Goal: Task Accomplishment & Management: Manage account settings

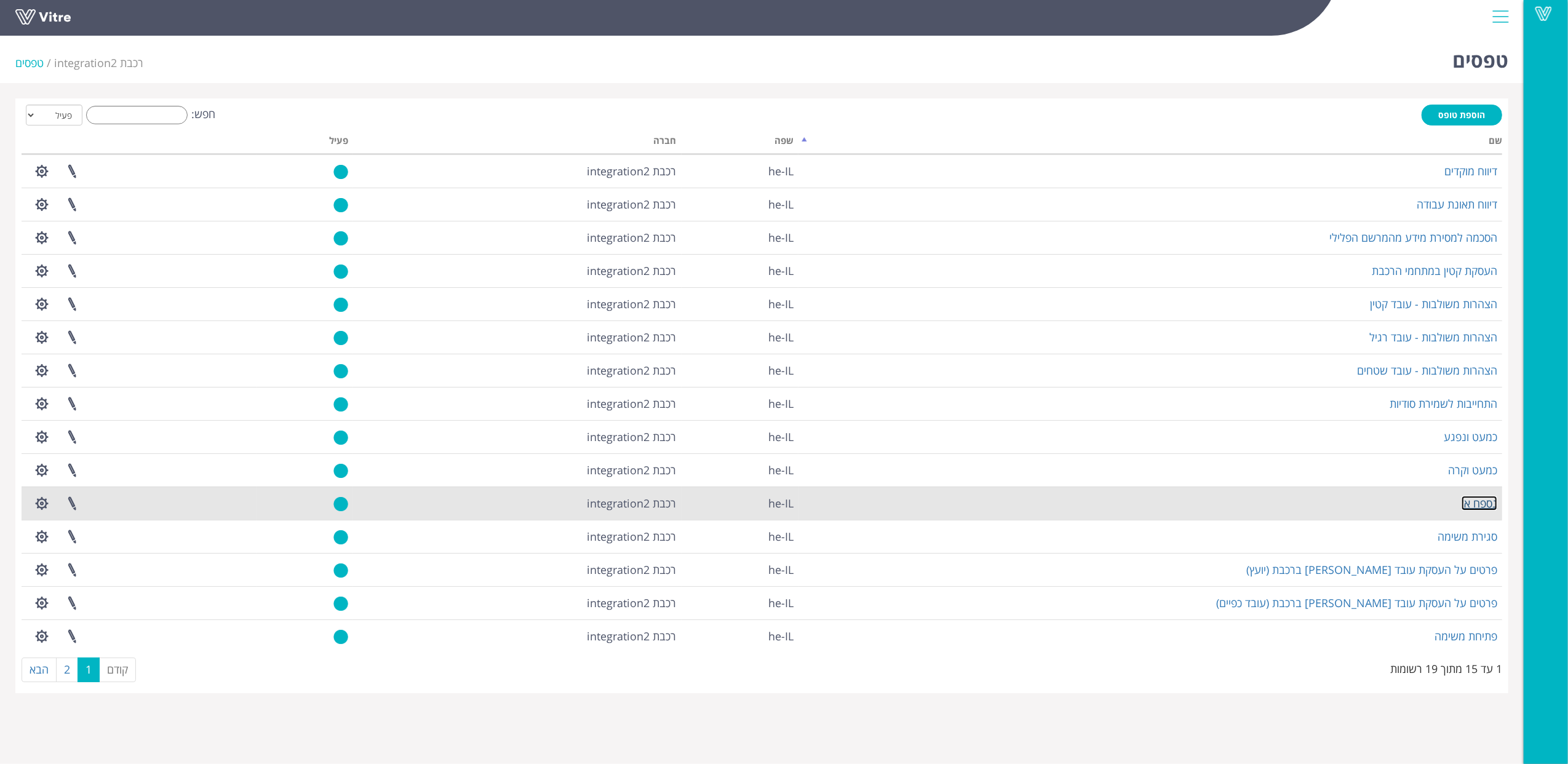
click at [1491, 508] on link "נספח א'" at bounding box center [1480, 503] width 36 height 15
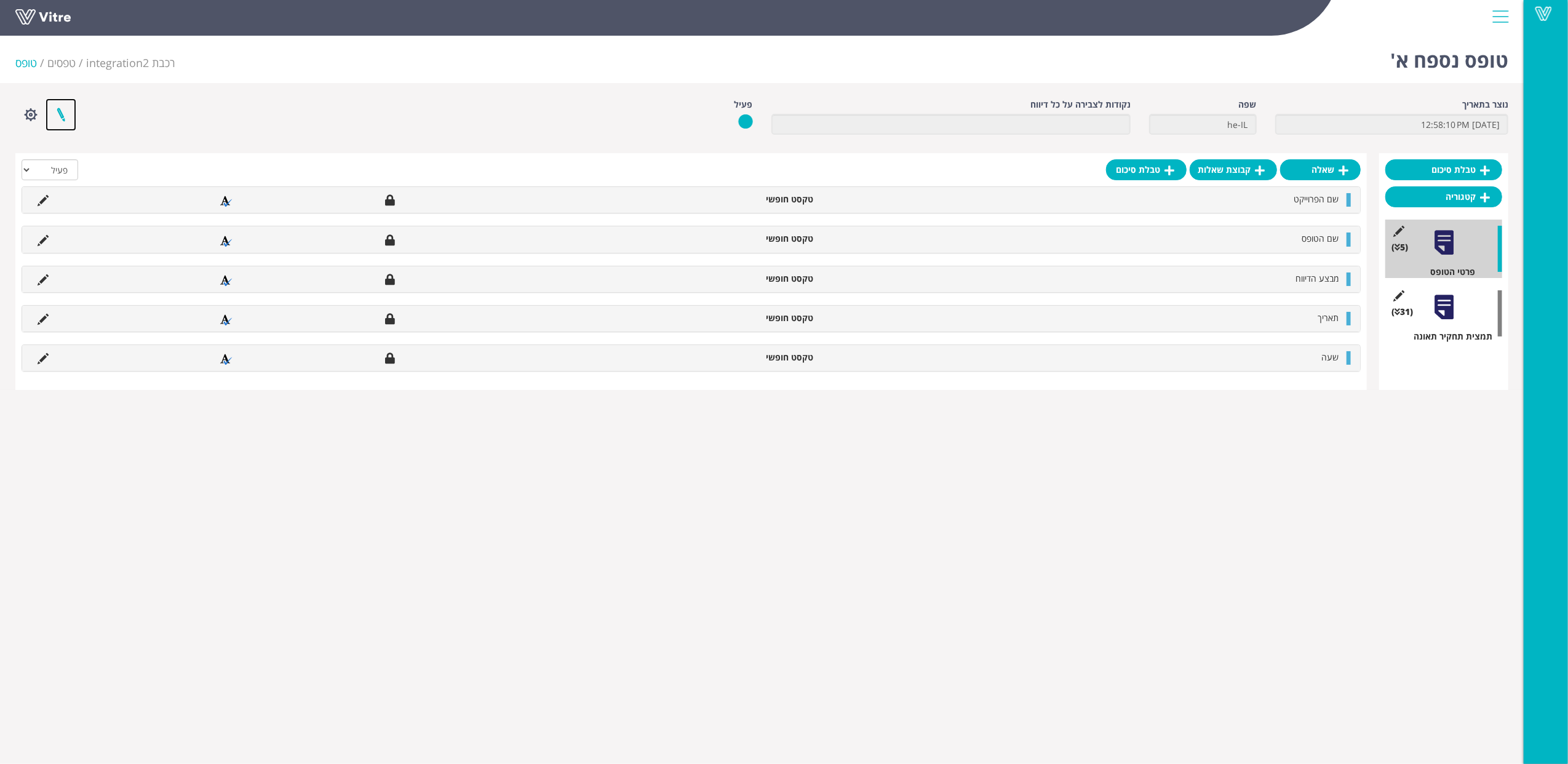
click at [62, 112] on link at bounding box center [61, 115] width 31 height 33
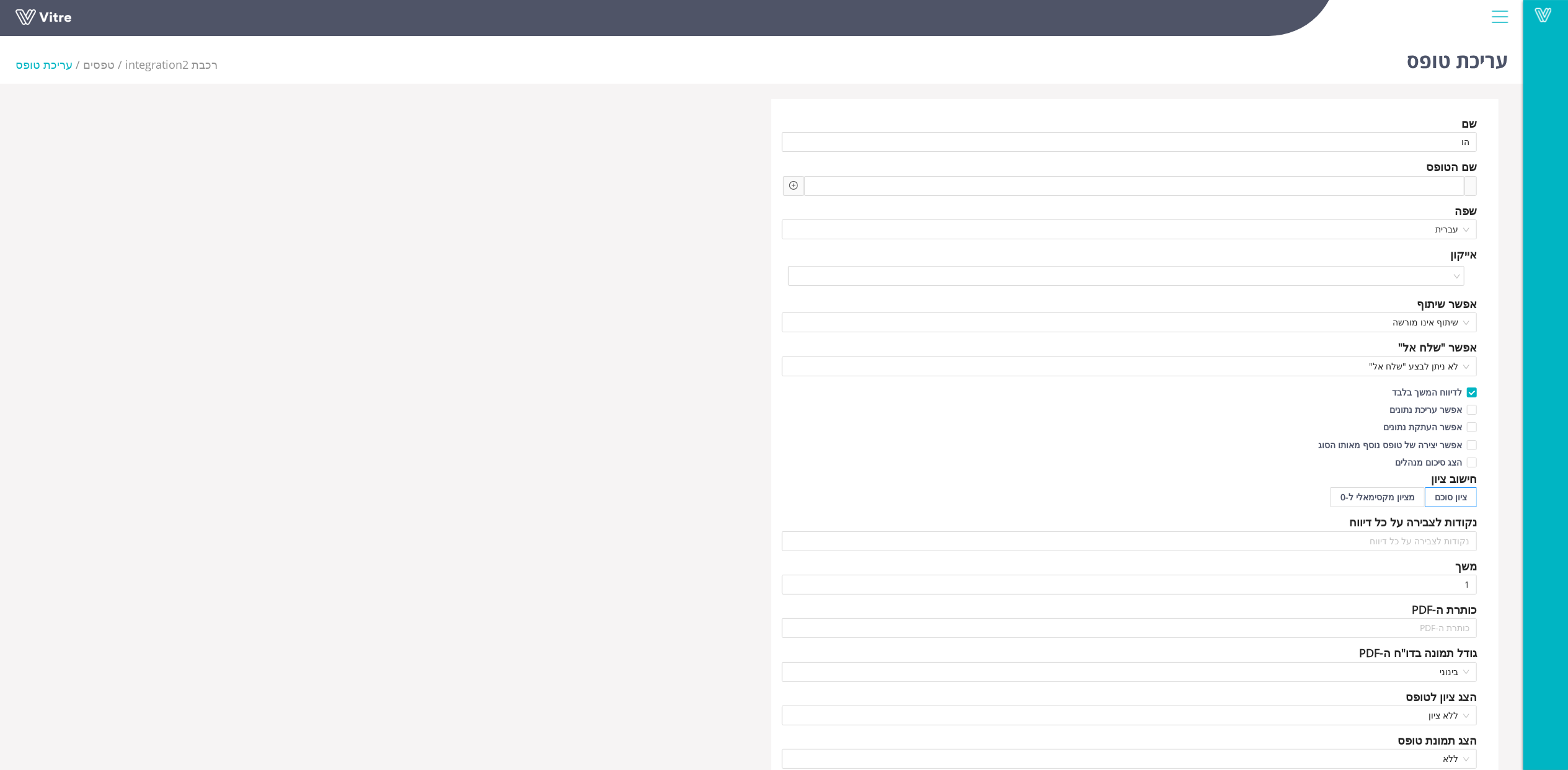
type input "ה"
type input "נספח א'"
click at [1447, 188] on span at bounding box center [1389, 186] width 131 height 14
click at [794, 185] on icon "plus-circle" at bounding box center [793, 185] width 9 height 9
click at [831, 186] on div "שאלה" at bounding box center [899, 196] width 166 height 20
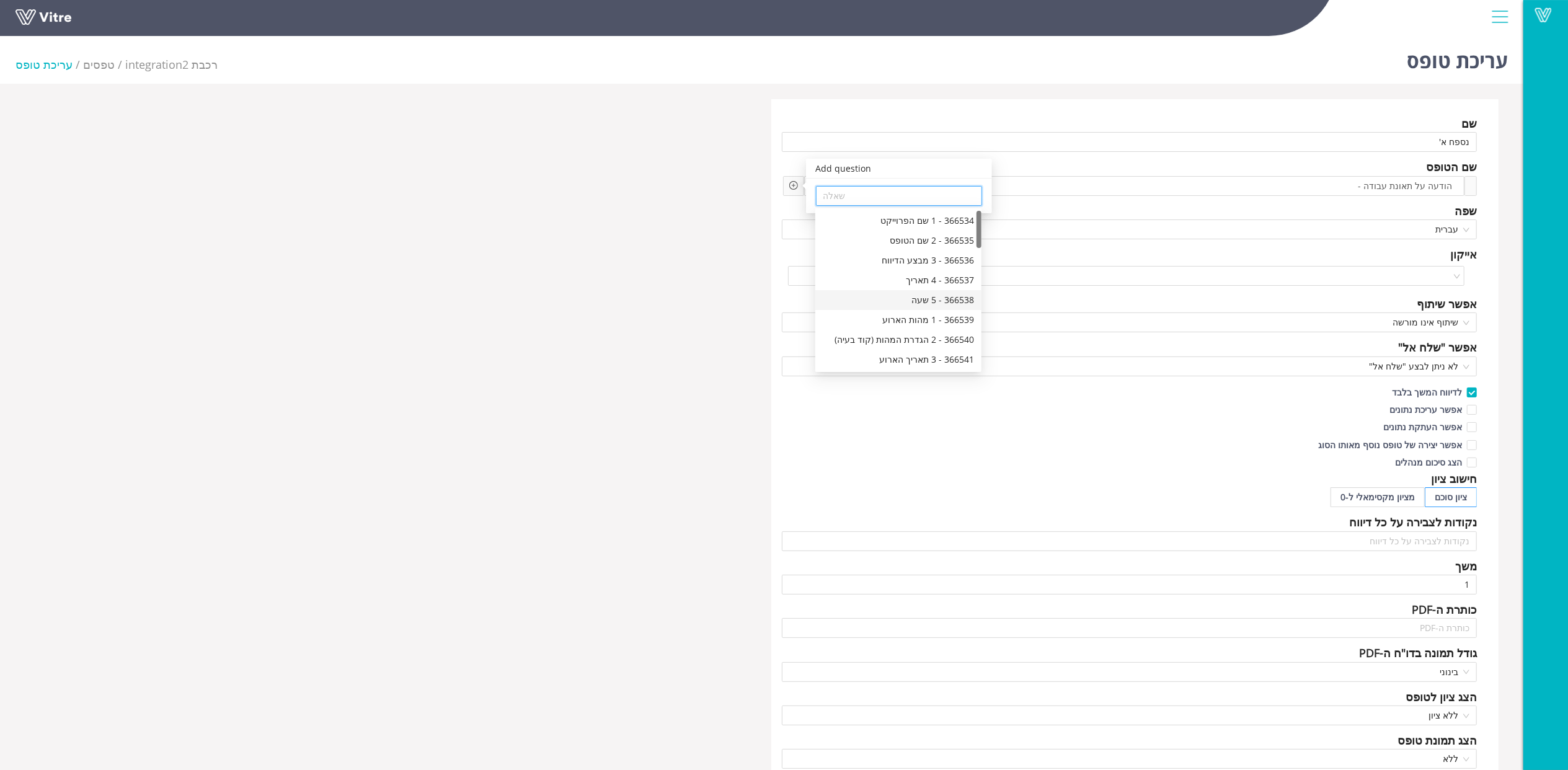
scroll to position [82, 0]
click at [915, 316] on div "366543 - 5 מיקום פונקציונלי של הארוע" at bounding box center [898, 316] width 151 height 14
type input "366543 - 5 מיקום פונקציונלי של הארוע"
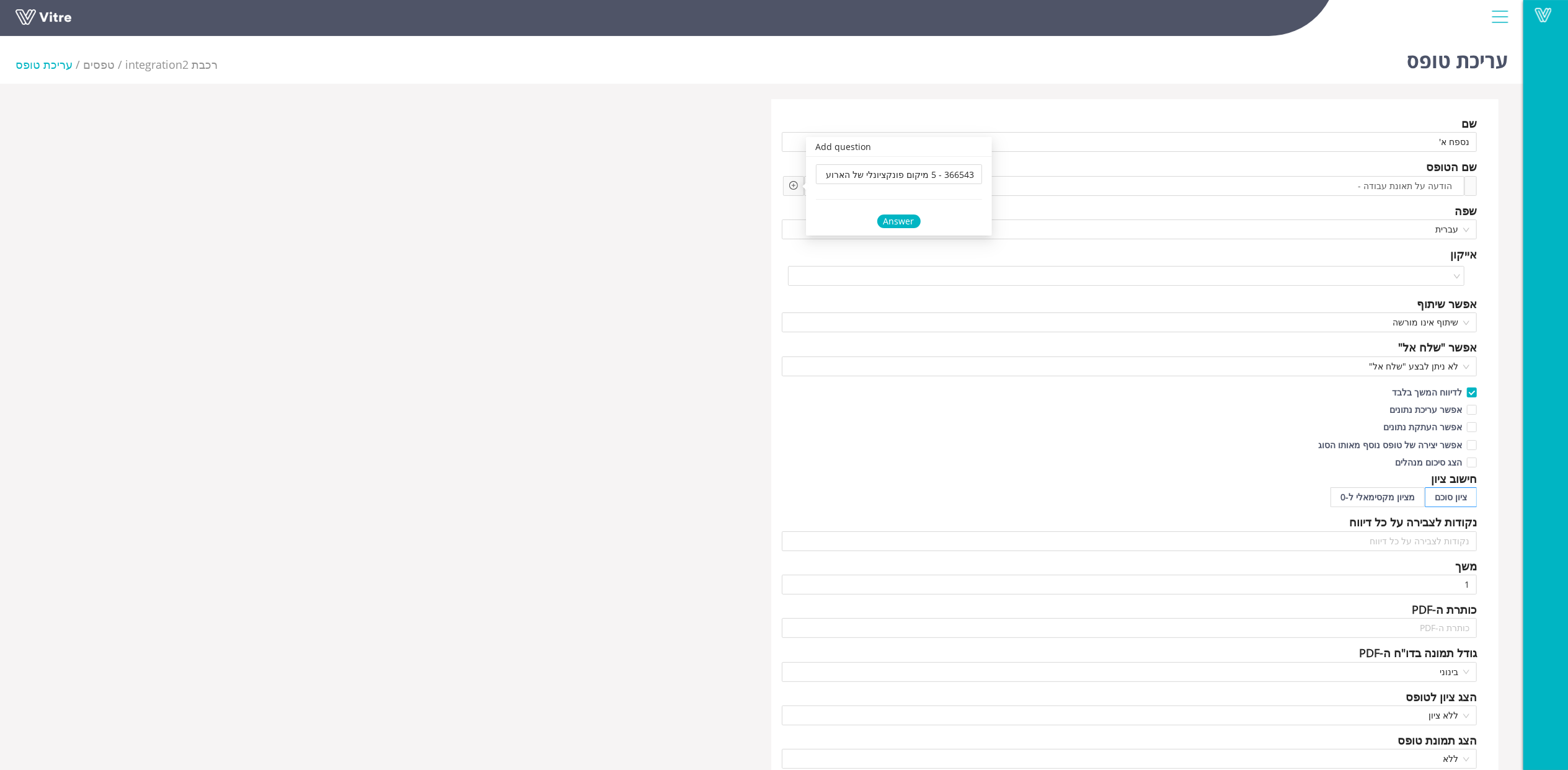
click at [914, 219] on div "Answer" at bounding box center [899, 221] width 44 height 14
click at [1186, 186] on span at bounding box center [1135, 186] width 130 height 14
click at [785, 188] on div "Add question שאלה" at bounding box center [792, 186] width 21 height 20
click at [786, 189] on div "Add question שאלה" at bounding box center [792, 186] width 21 height 20
drag, startPoint x: 786, startPoint y: 189, endPoint x: 791, endPoint y: 184, distance: 7.1
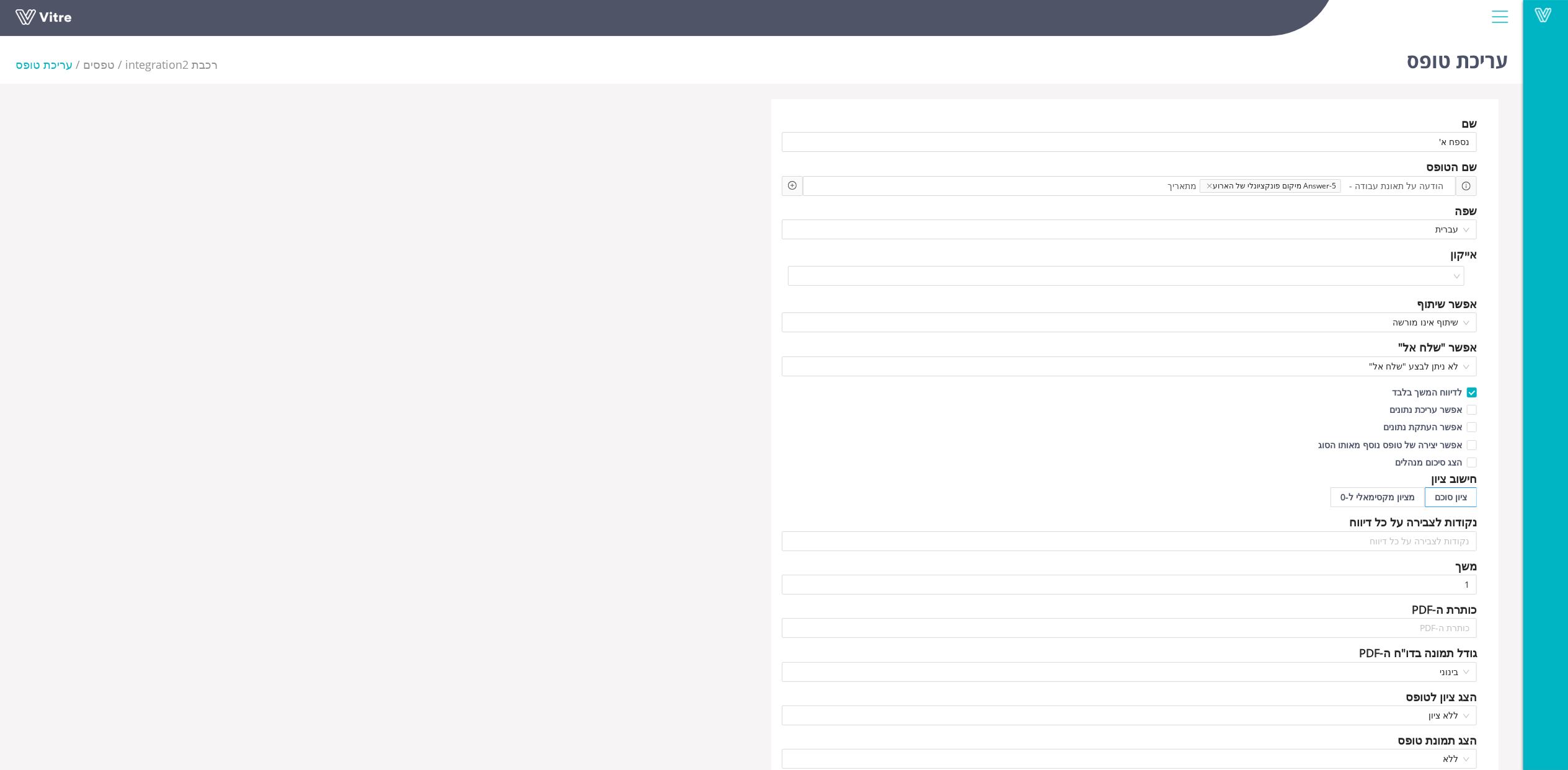
click at [791, 184] on icon "plus-circle" at bounding box center [792, 185] width 9 height 9
click at [837, 199] on input "search" at bounding box center [899, 196] width 151 height 19
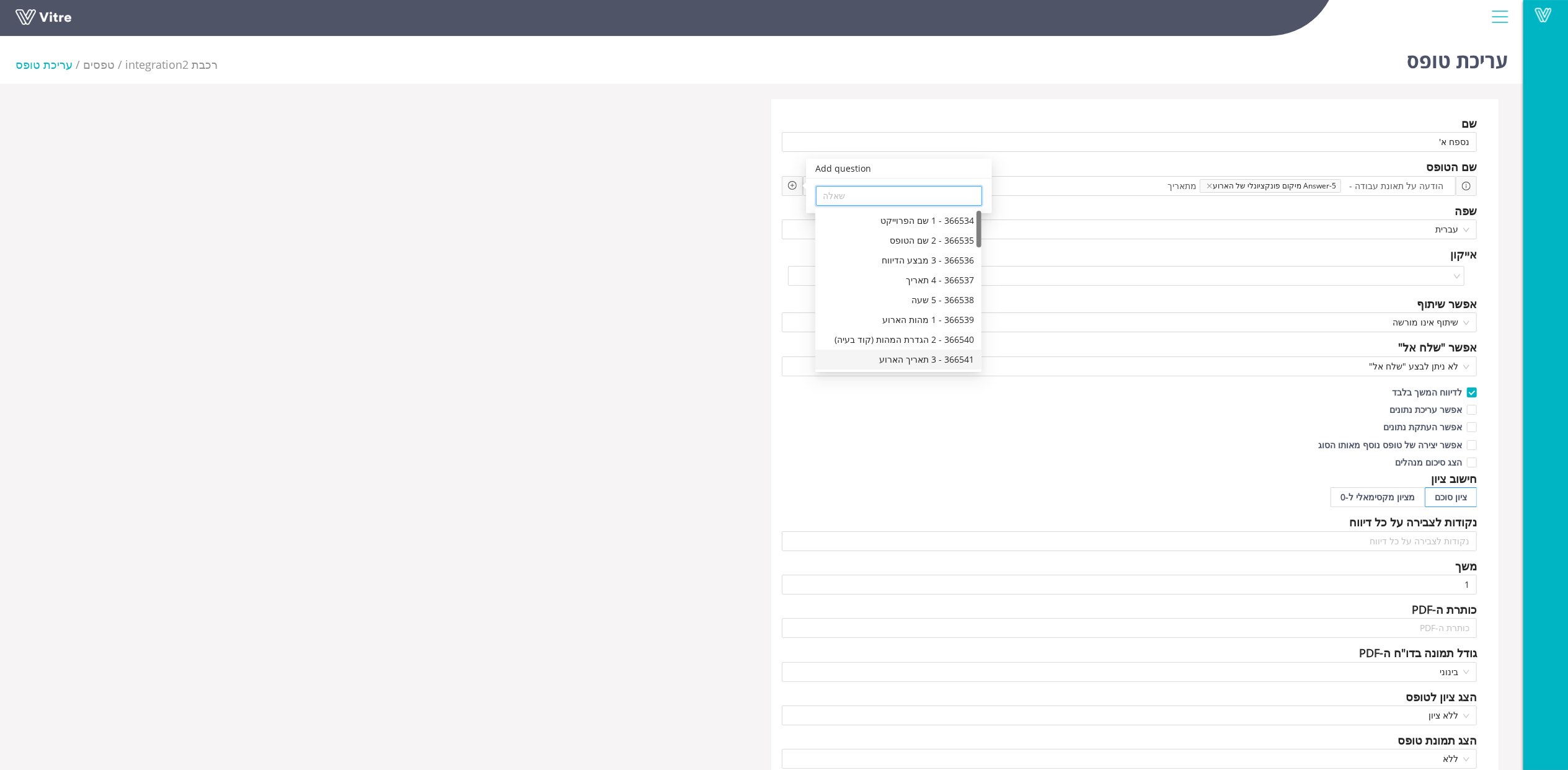
click at [909, 360] on div "366541 - 3 תאריך הארוע" at bounding box center [898, 359] width 151 height 14
type input "366541 - 3 תאריך הארוע"
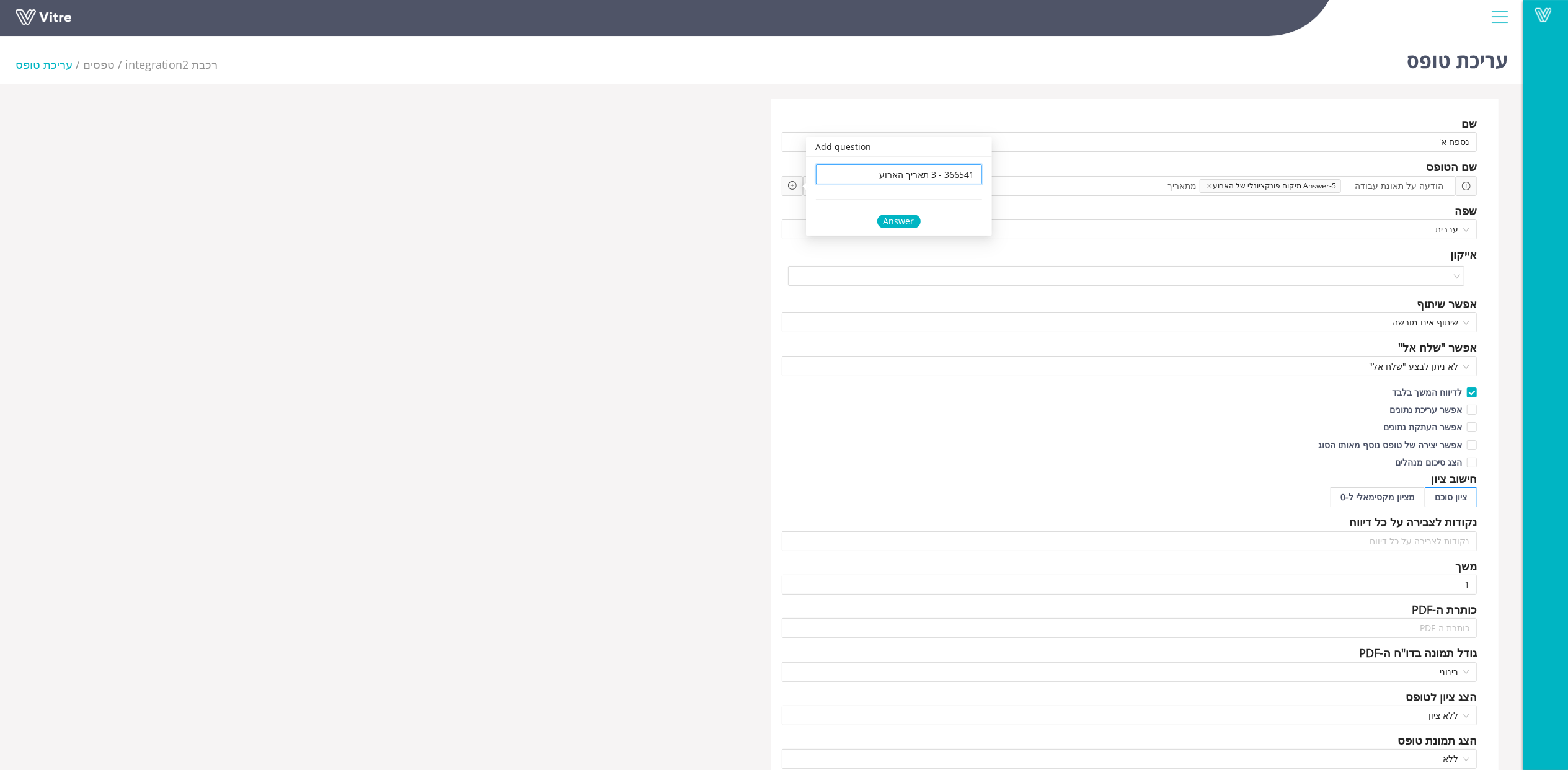
click at [904, 216] on div "Answer" at bounding box center [899, 221] width 44 height 14
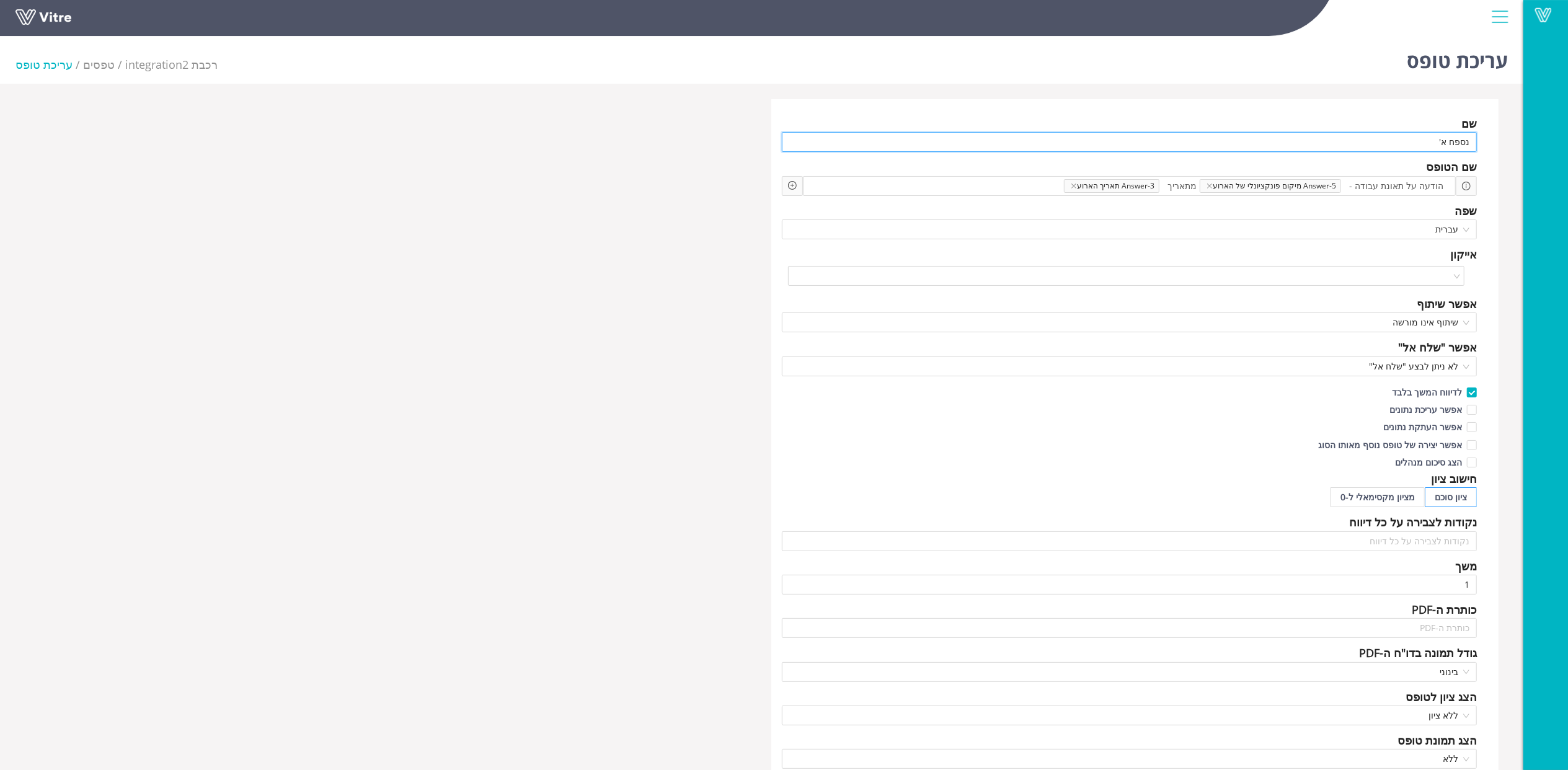
click at [1469, 145] on input "נספח א'" at bounding box center [1129, 142] width 695 height 20
type input "תוספת א'"
click at [382, 221] on div "שם תוספת א' שם הטופס הודעה על תאונת עבודה - Answer-5 מיקום פונקציונלי של הארוע …" at bounding box center [762, 537] width 1492 height 875
click at [727, 348] on div "שם תוספת א' שם הטופס הודעה על תאונת עבודה - Answer-5 מיקום פונקציונלי של הארוע …" at bounding box center [762, 537] width 1492 height 875
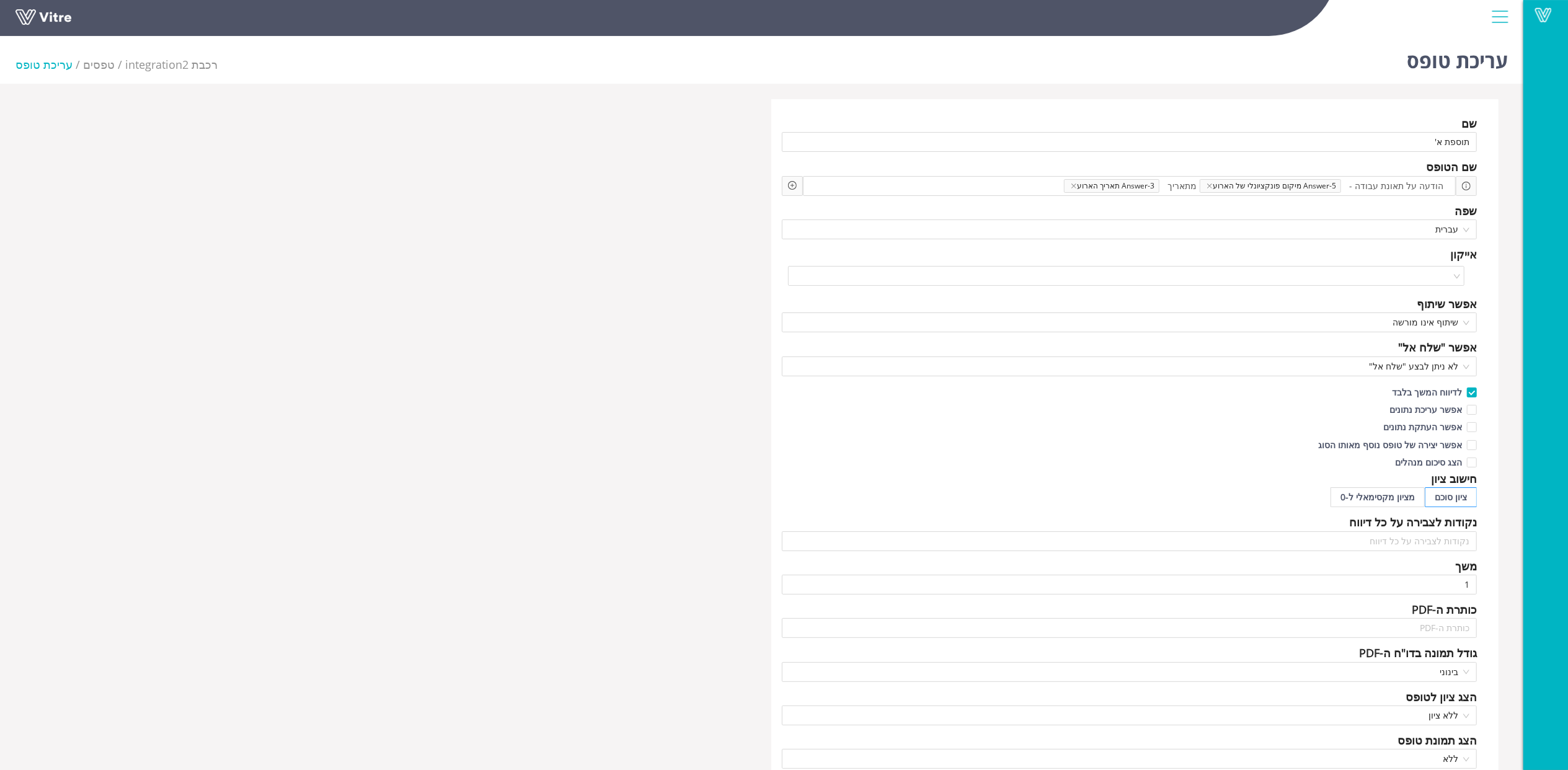
scroll to position [330, 0]
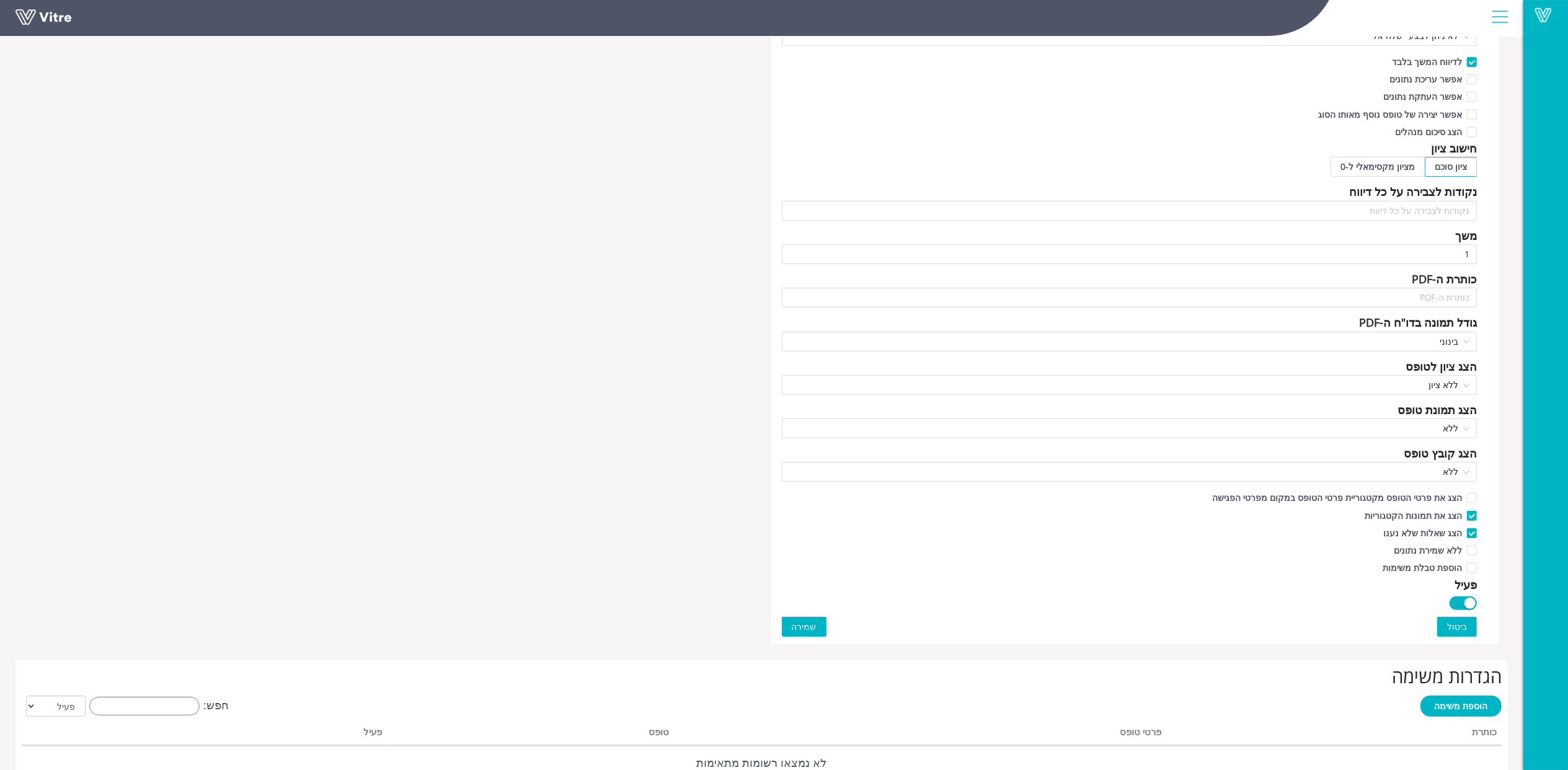
click at [807, 627] on span "שמירה" at bounding box center [804, 626] width 25 height 14
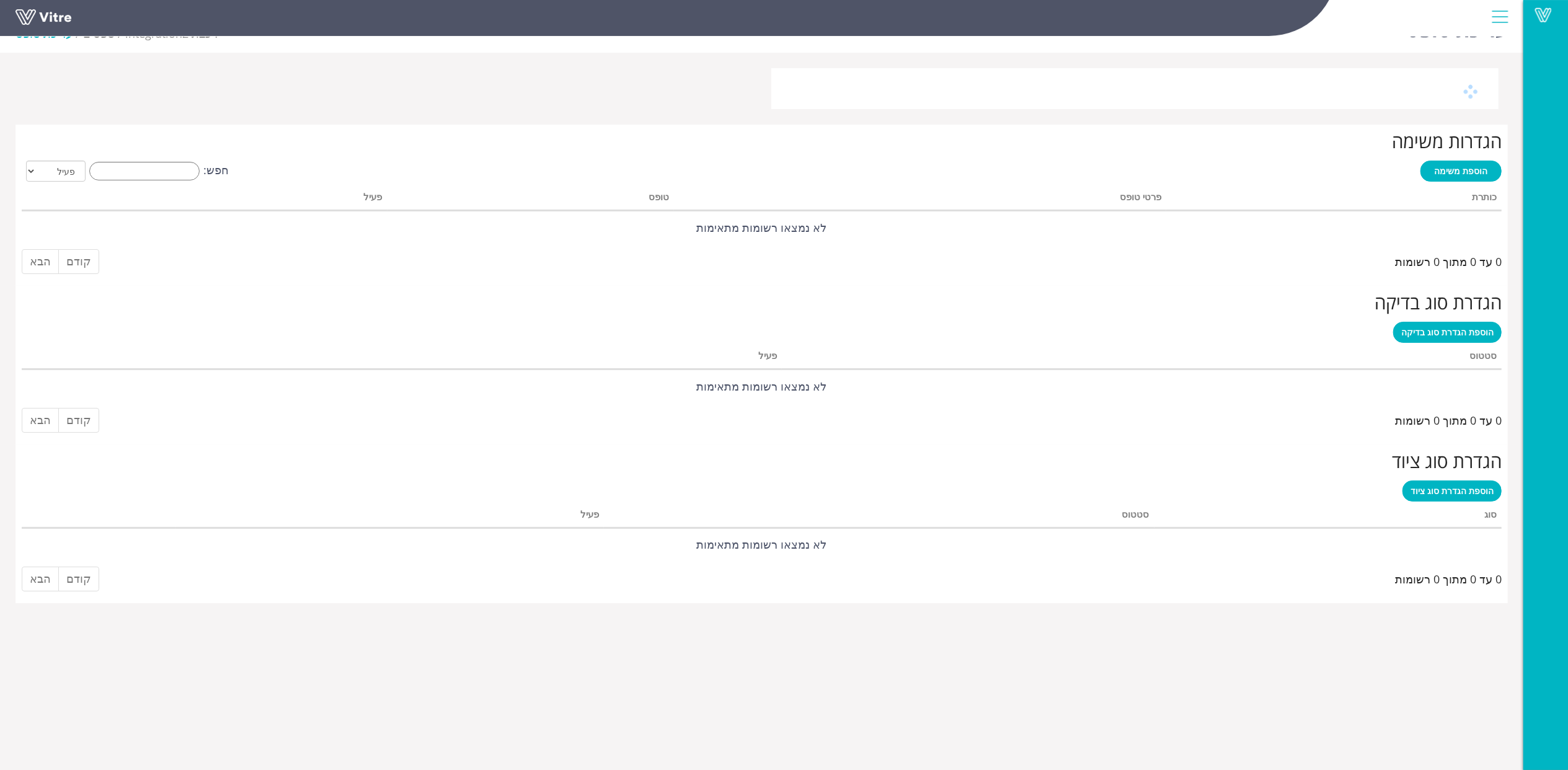
scroll to position [0, 0]
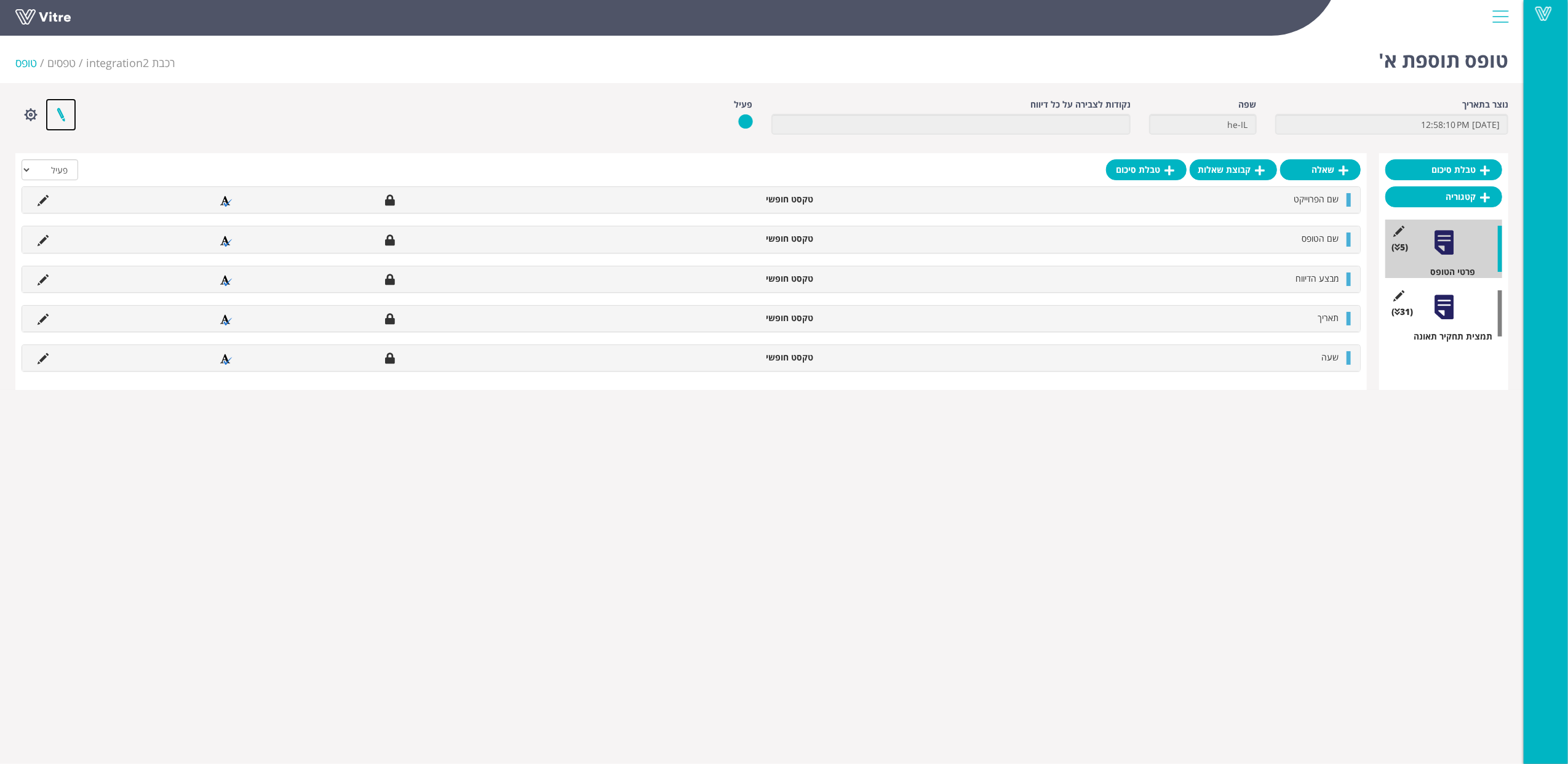
click at [65, 107] on link at bounding box center [61, 115] width 31 height 33
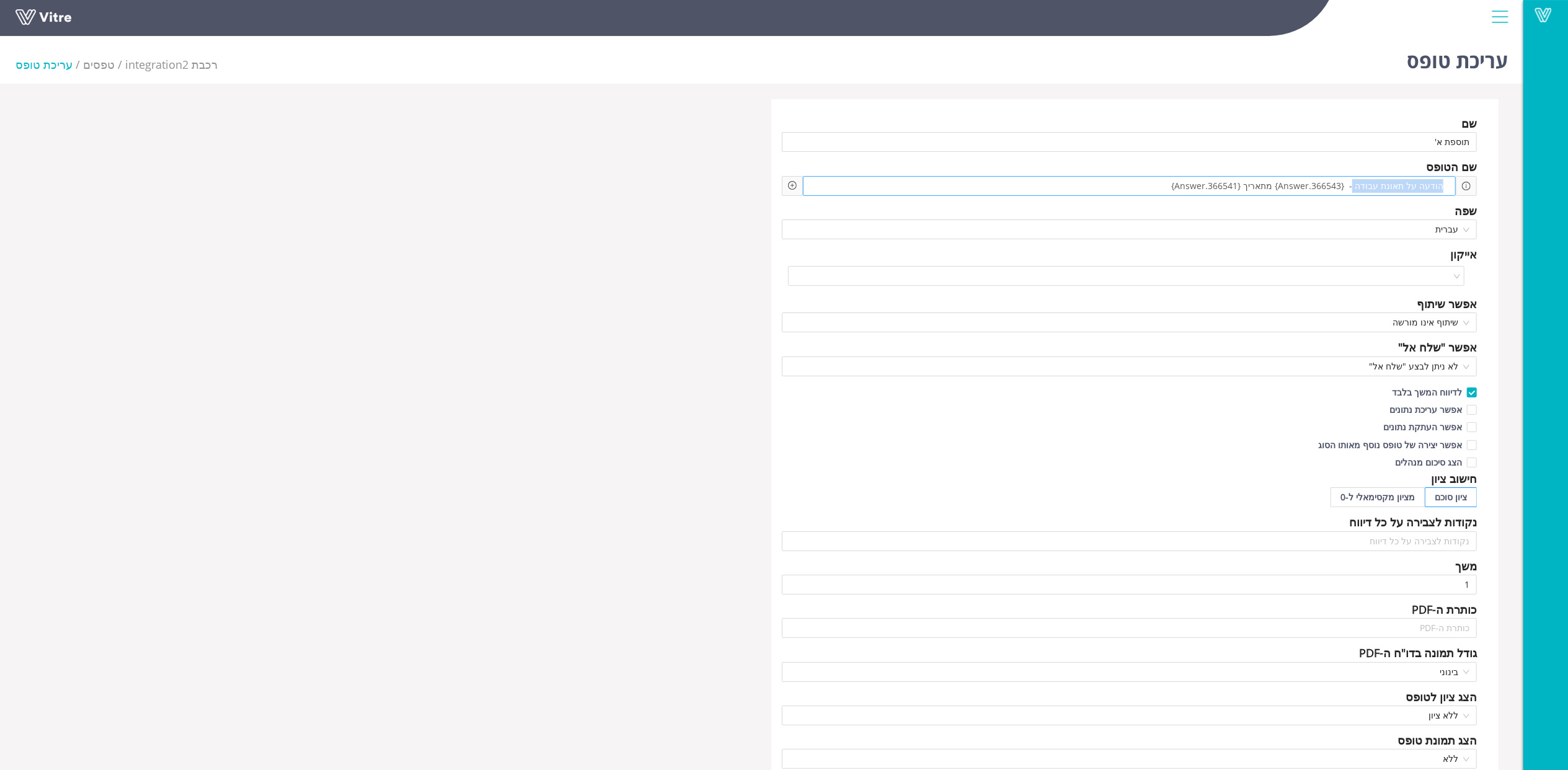
drag, startPoint x: 1443, startPoint y: 186, endPoint x: 1362, endPoint y: 176, distance: 81.6
click at [1362, 176] on div "הודעה על תאונת עבודה - {366543.Answer} מתאריך {366541.Answer}" at bounding box center [1129, 186] width 653 height 20
copy span "הודעה על תאונת עבודה"
click at [1436, 634] on input "text" at bounding box center [1129, 628] width 695 height 20
paste input "הודעה על תאונת עבודה"
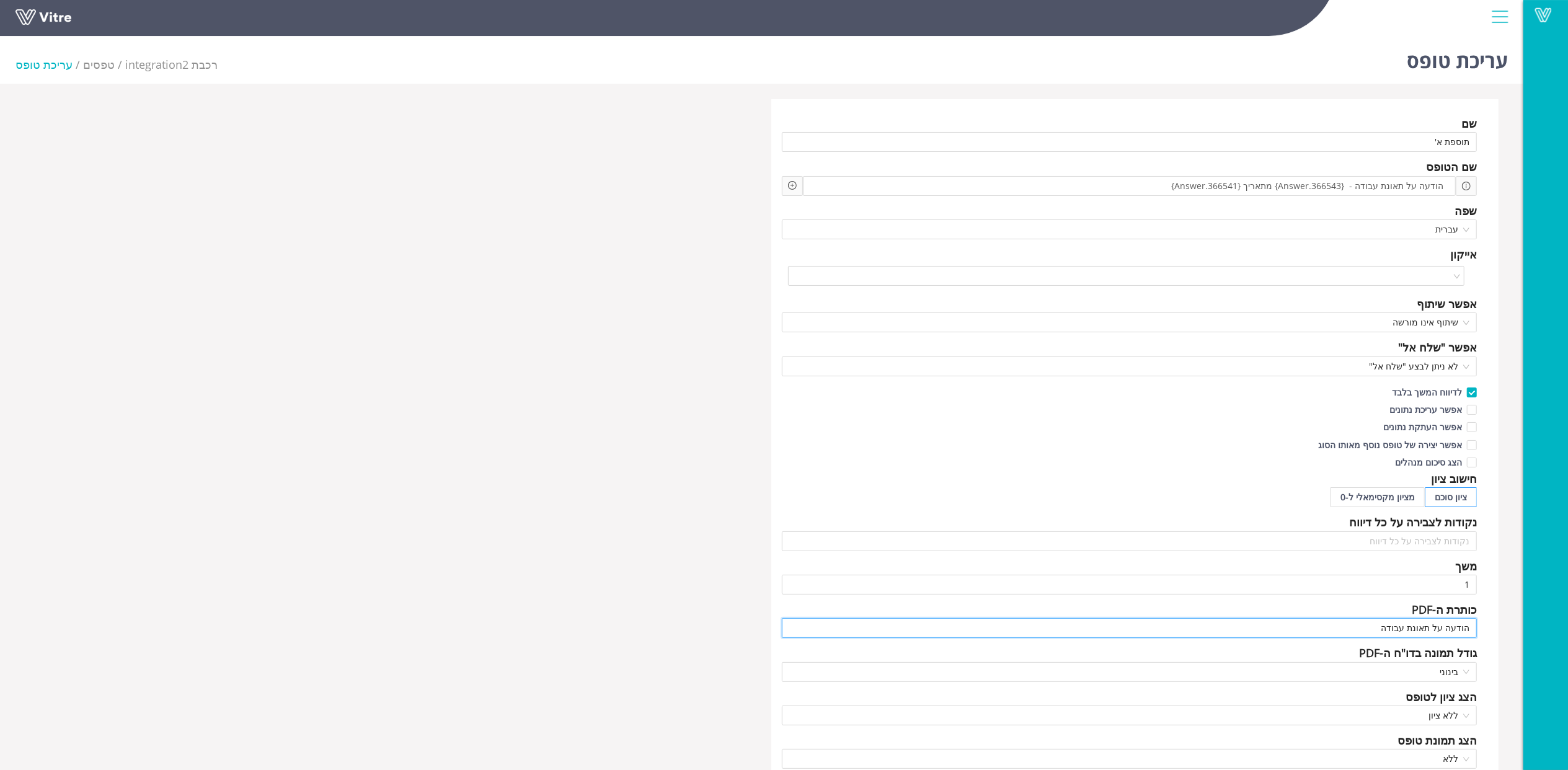
type input "הודעה על תאונת עבודה"
click at [627, 564] on div "שם תוספת א' שם הטופס הודעה על תאונת עבודה - {366543.Answer} מתאריך {366541.Answ…" at bounding box center [762, 537] width 1492 height 875
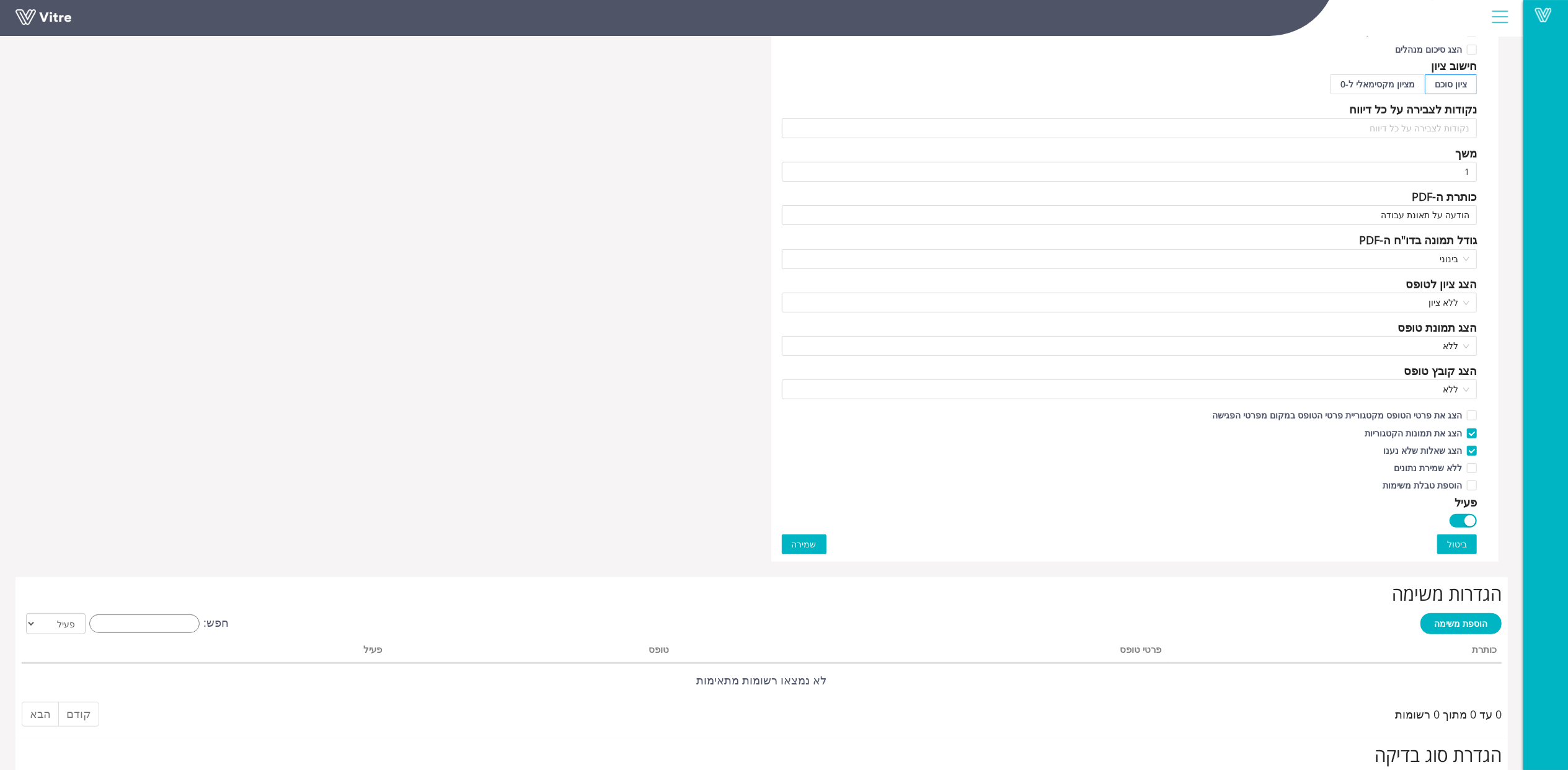
click at [819, 546] on button "שמירה" at bounding box center [804, 544] width 44 height 20
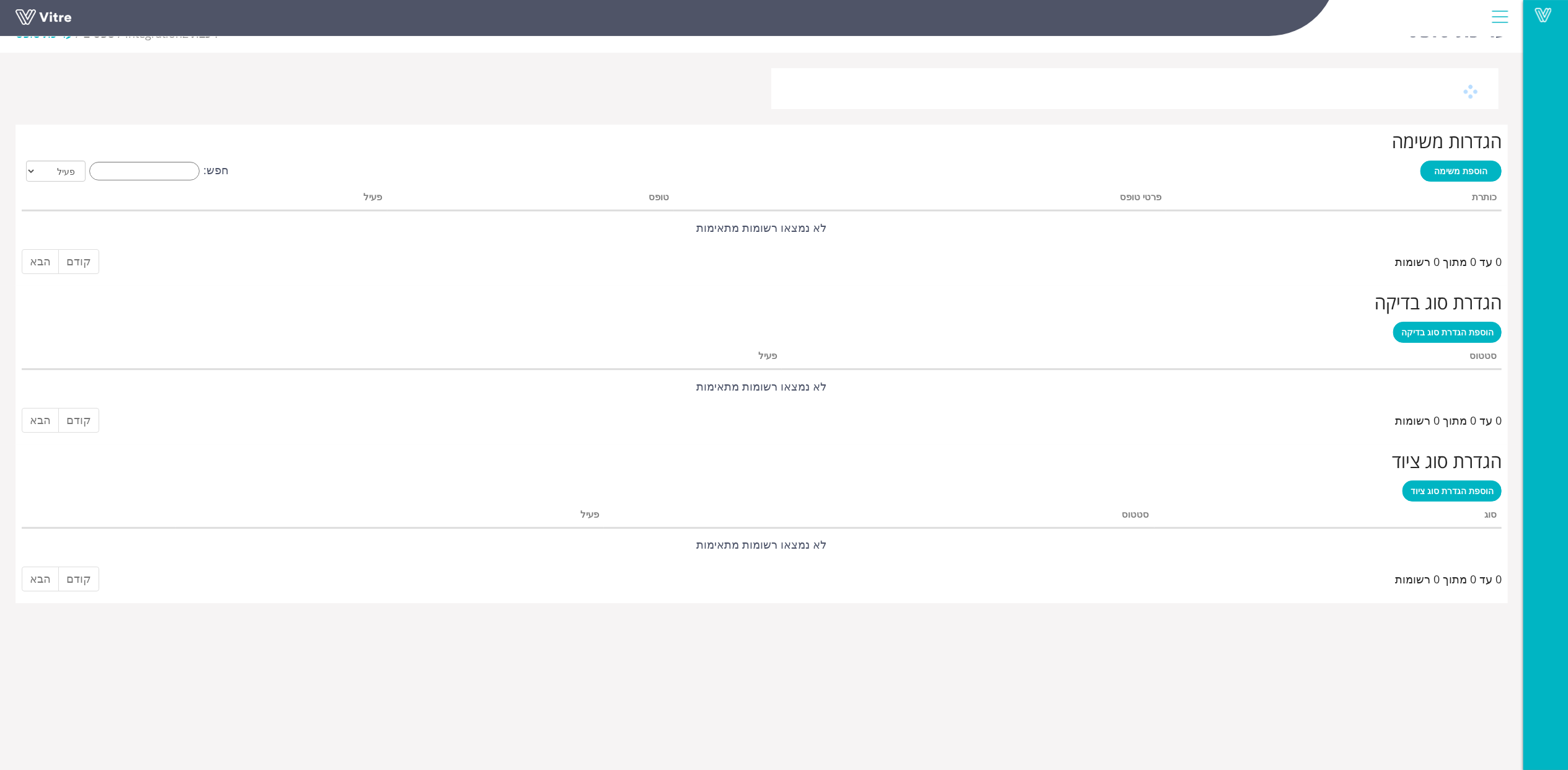
scroll to position [0, 0]
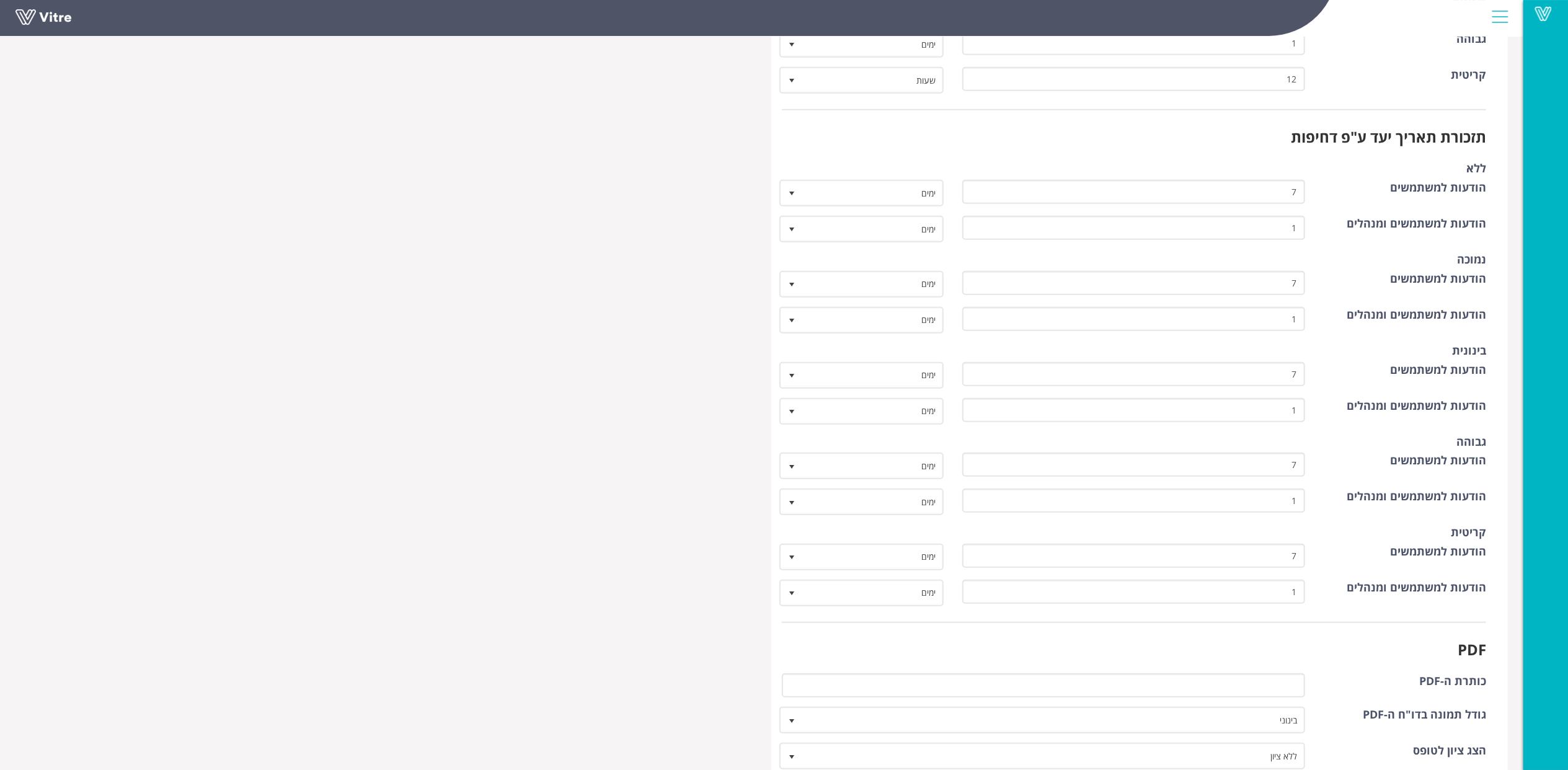
scroll to position [1074, 0]
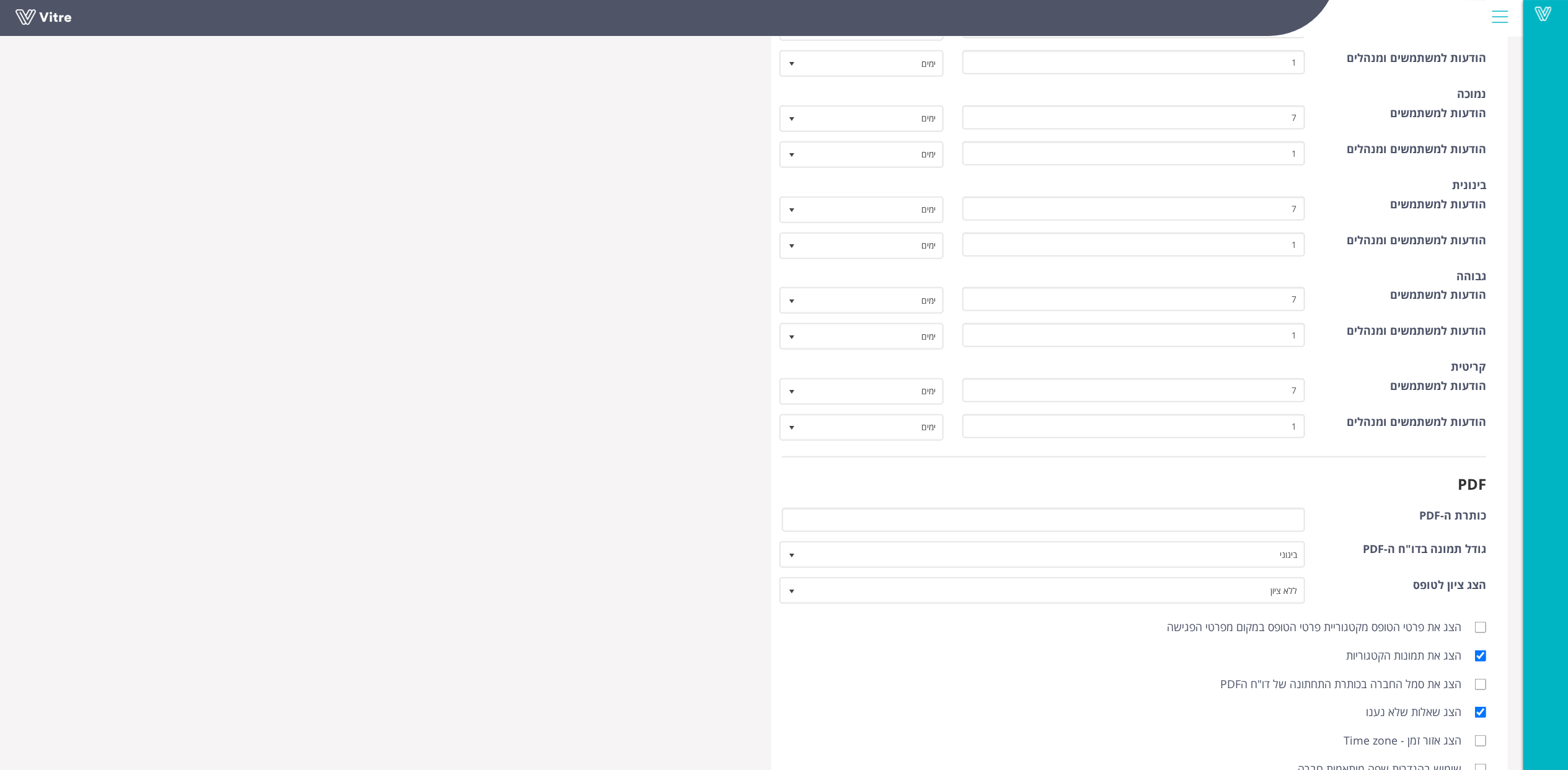
click at [1364, 676] on label "הצג את סמל החברה בכותרת התחתונה של דו"ח הPDF" at bounding box center [1347, 685] width 254 height 16
click at [1475, 679] on input "הצג את סמל החברה בכותרת התחתונה של דו"ח הPDF" at bounding box center [1481, 685] width 12 height 12
checkbox input "true"
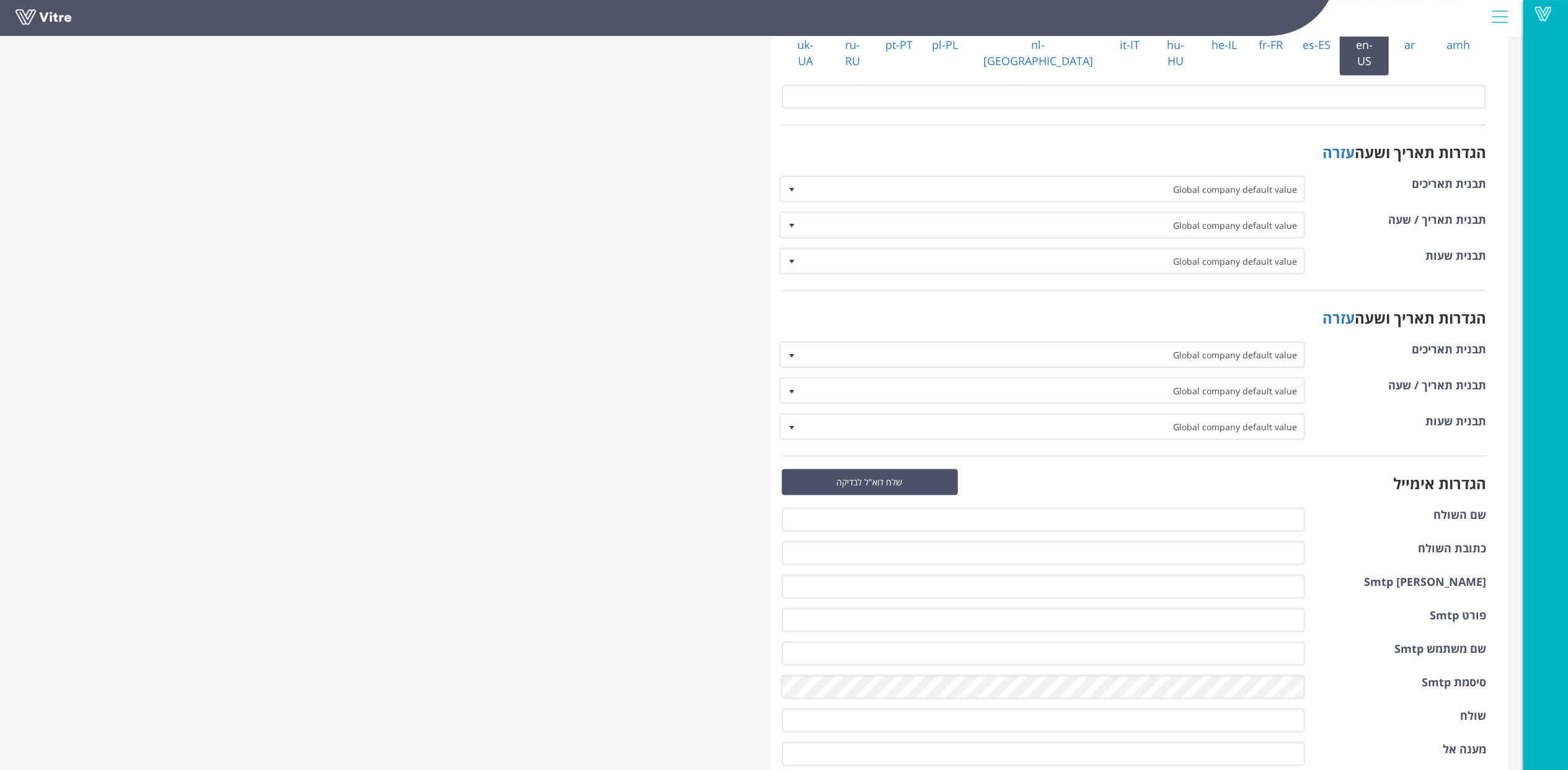
scroll to position [3377, 0]
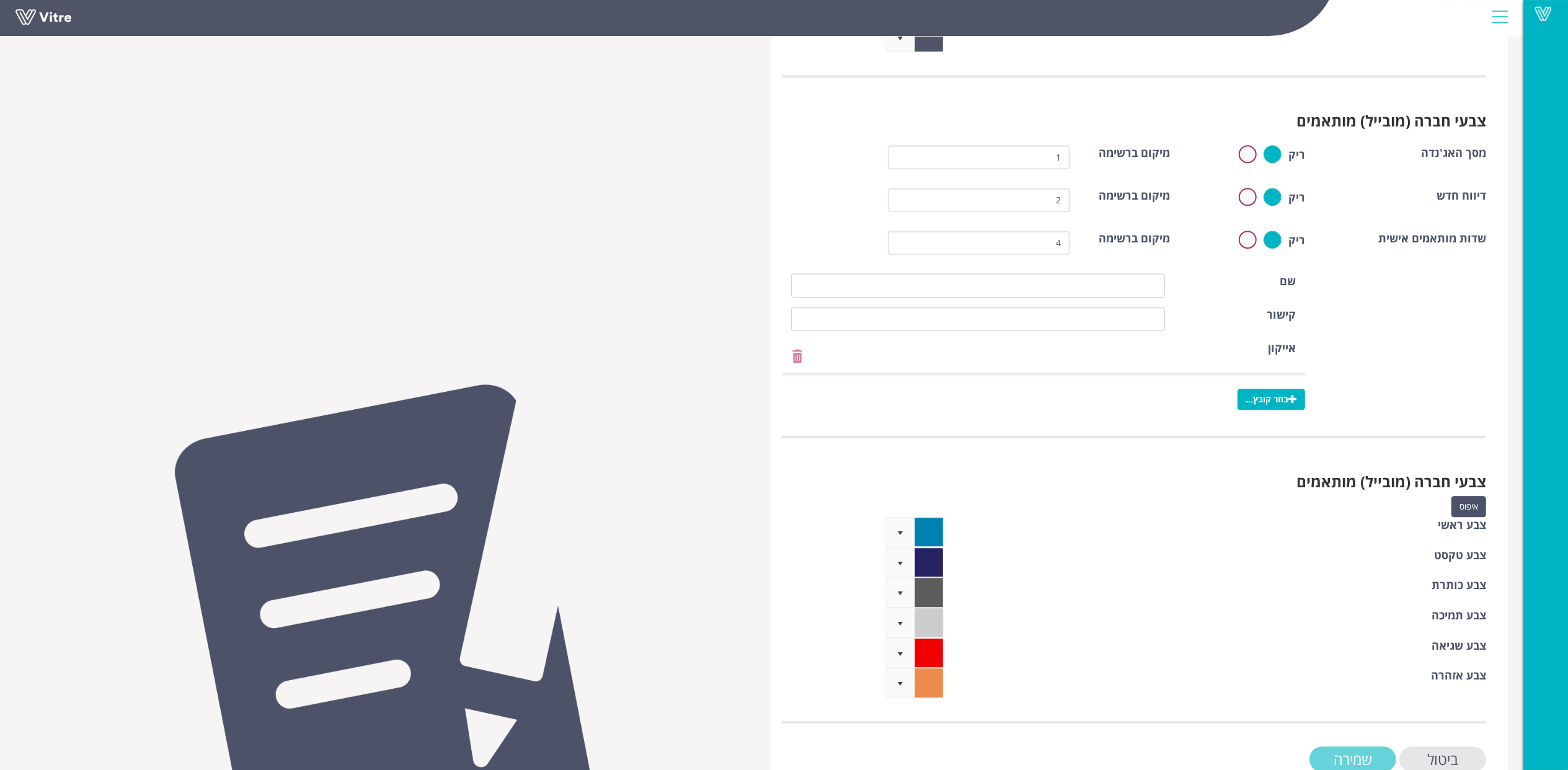
click at [1358, 746] on input "שמירה" at bounding box center [1353, 758] width 87 height 25
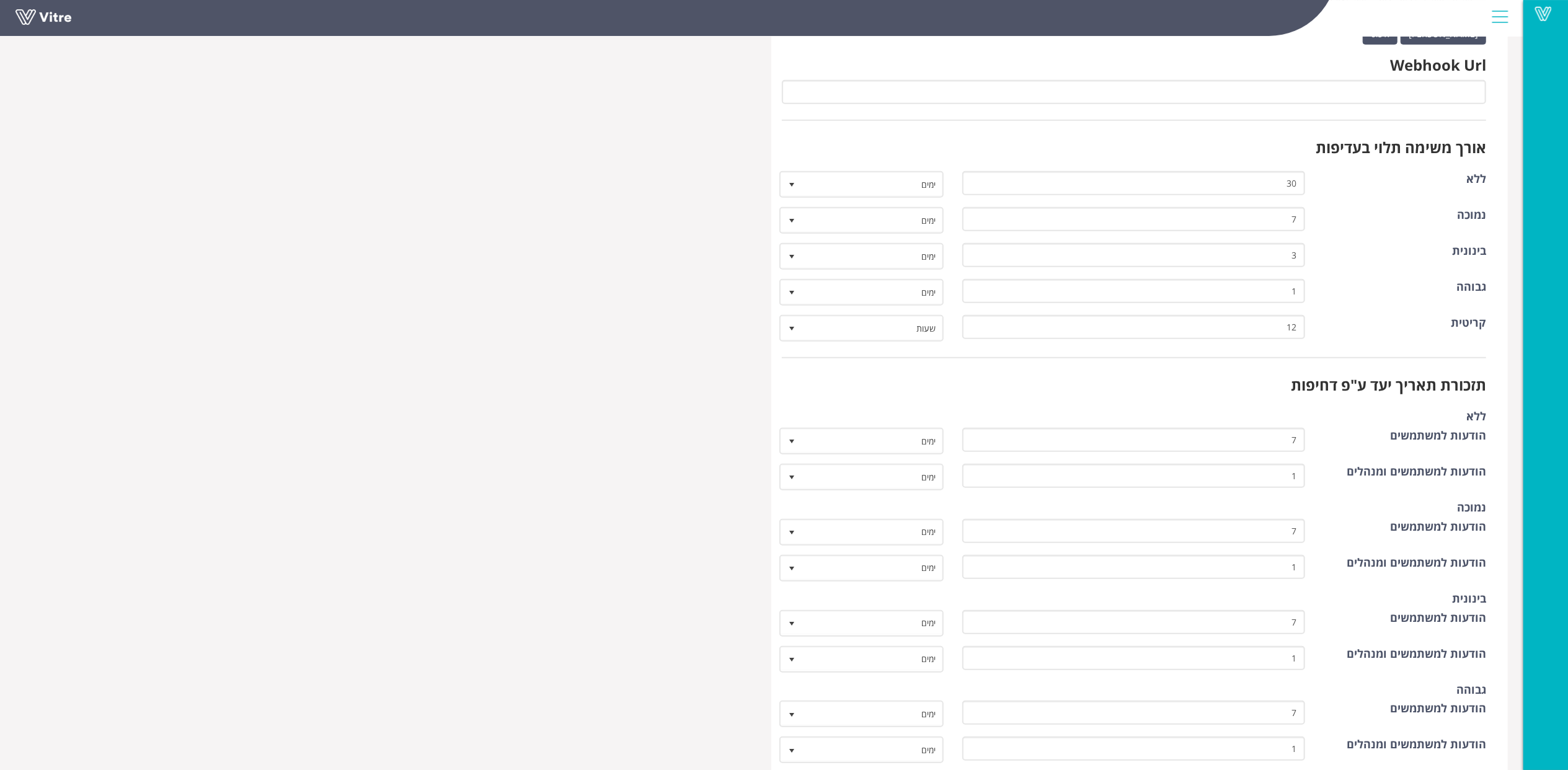
scroll to position [1074, 0]
